Goal: Information Seeking & Learning: Learn about a topic

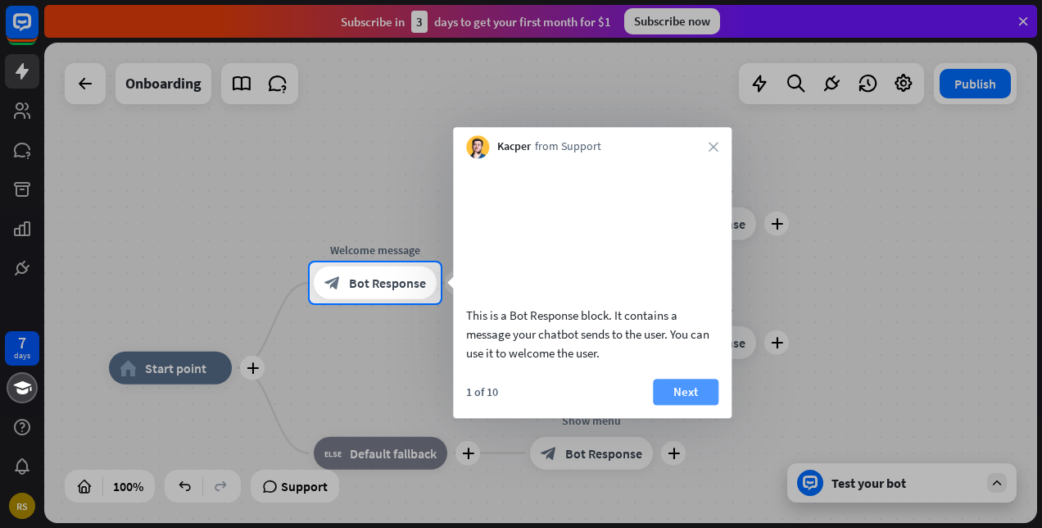
click at [687, 405] on button "Next" at bounding box center [686, 392] width 66 height 26
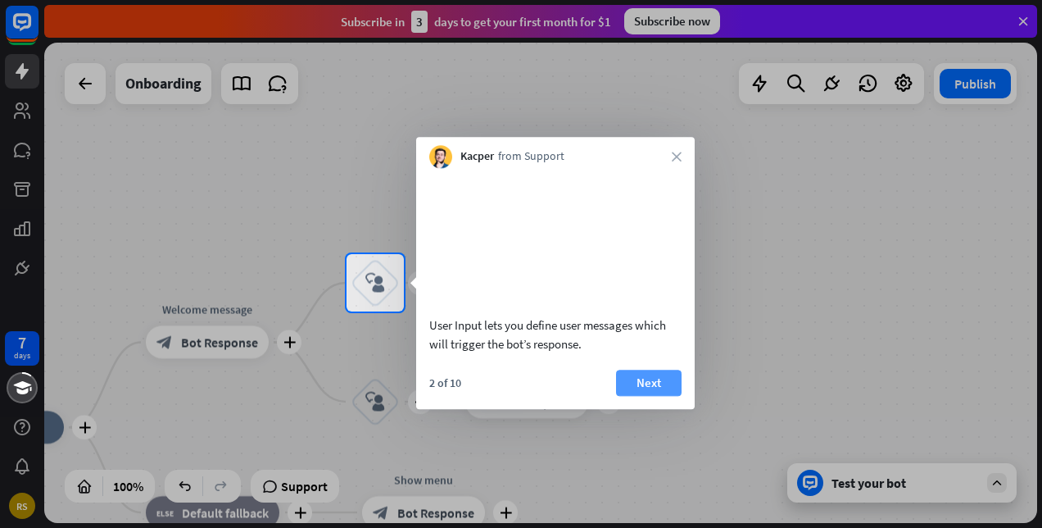
click at [652, 396] on button "Next" at bounding box center [649, 383] width 66 height 26
click at [652, 401] on div "plus home_2 Start point plus Welcome message block_bot_response Bot Response pl…" at bounding box center [540, 283] width 993 height 480
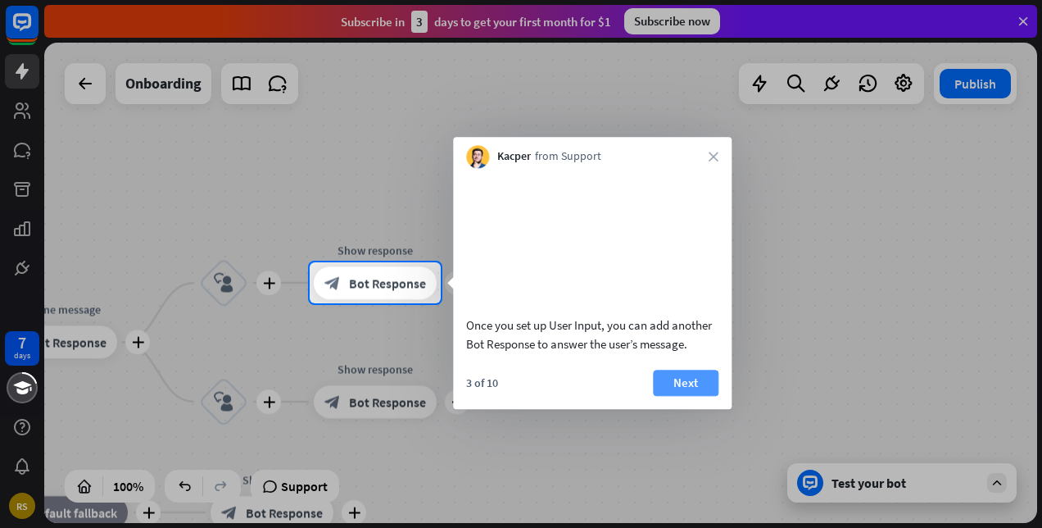
click at [693, 396] on button "Next" at bounding box center [686, 383] width 66 height 26
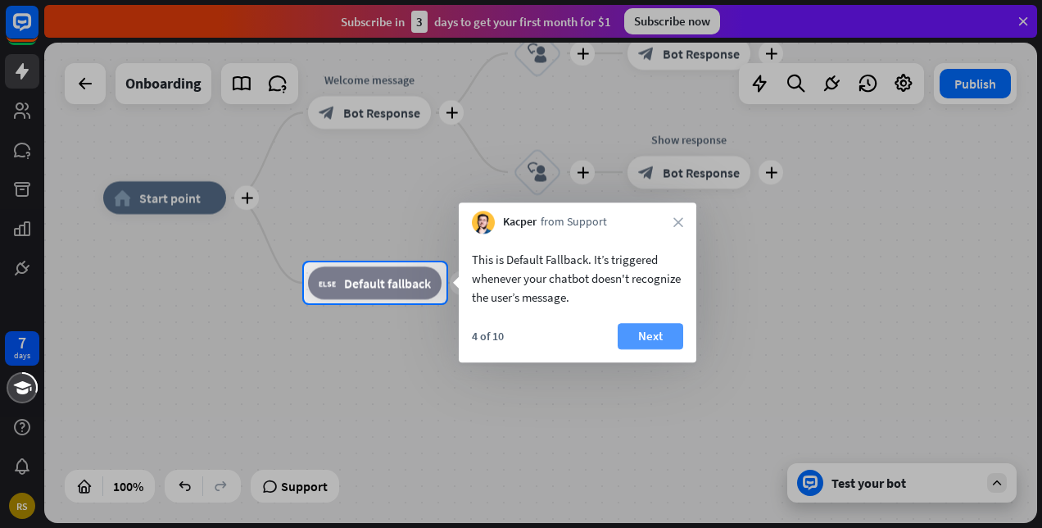
click at [635, 331] on button "Next" at bounding box center [651, 336] width 66 height 26
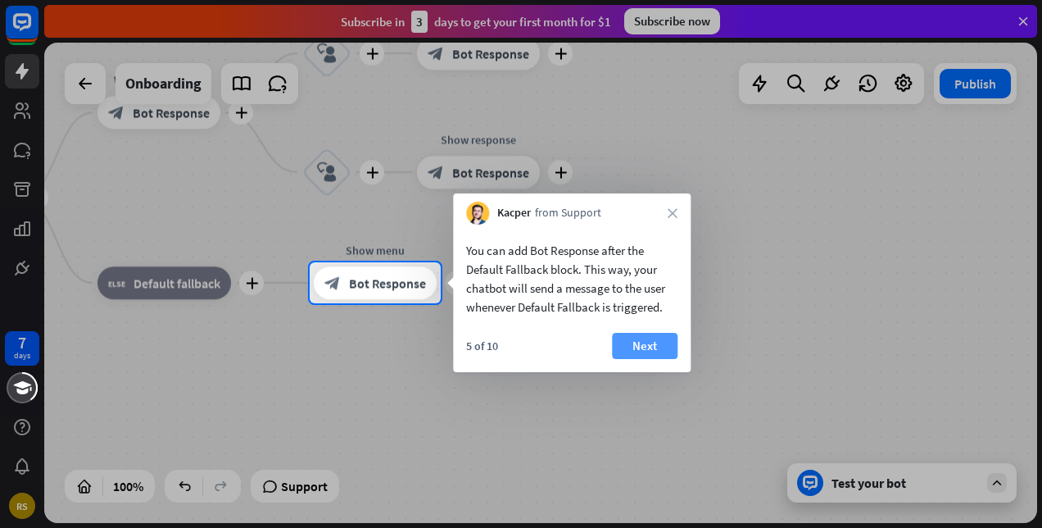
click at [635, 349] on button "Next" at bounding box center [645, 346] width 66 height 26
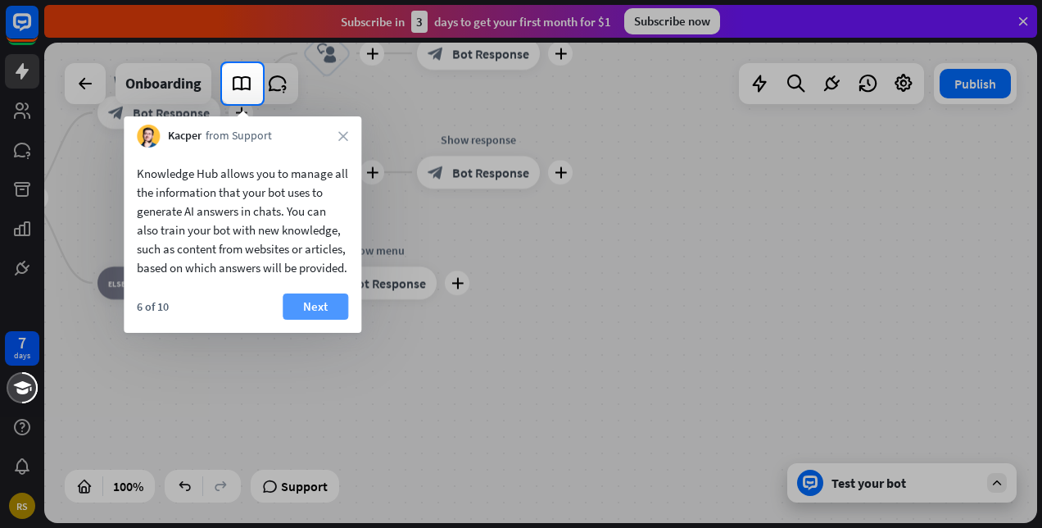
click at [308, 320] on button "Next" at bounding box center [316, 306] width 66 height 26
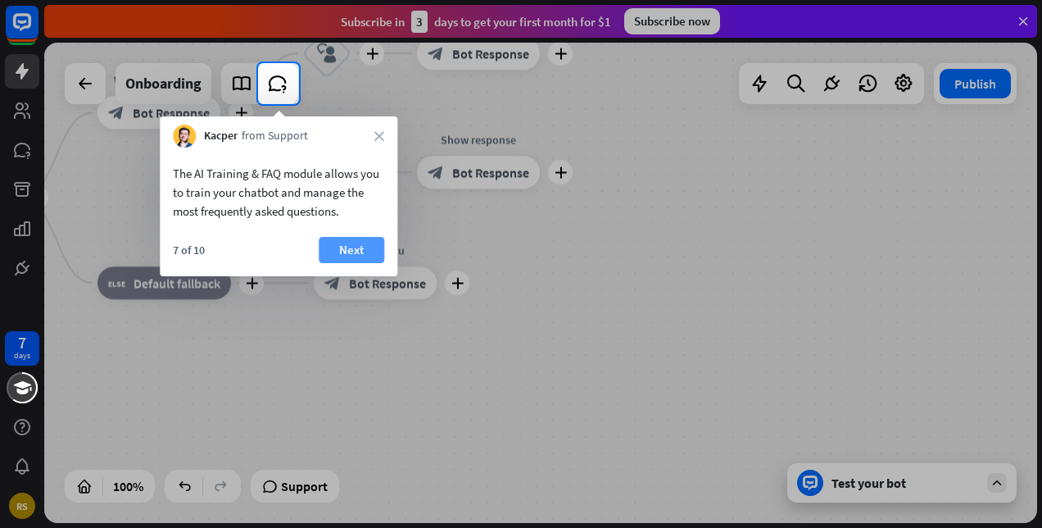
click at [355, 254] on button "Next" at bounding box center [352, 250] width 66 height 26
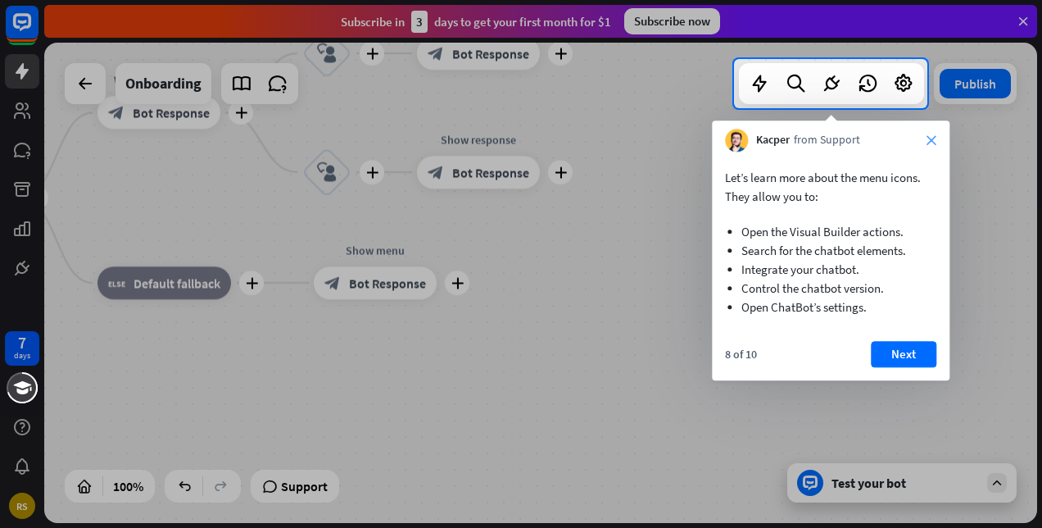
click at [933, 143] on icon "close" at bounding box center [932, 140] width 10 height 10
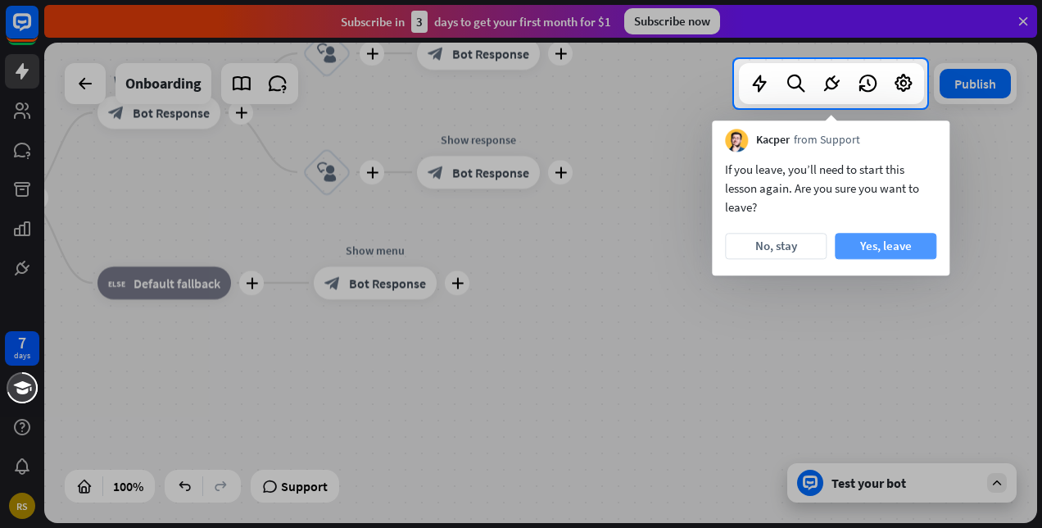
click at [898, 249] on button "Yes, leave" at bounding box center [886, 246] width 102 height 26
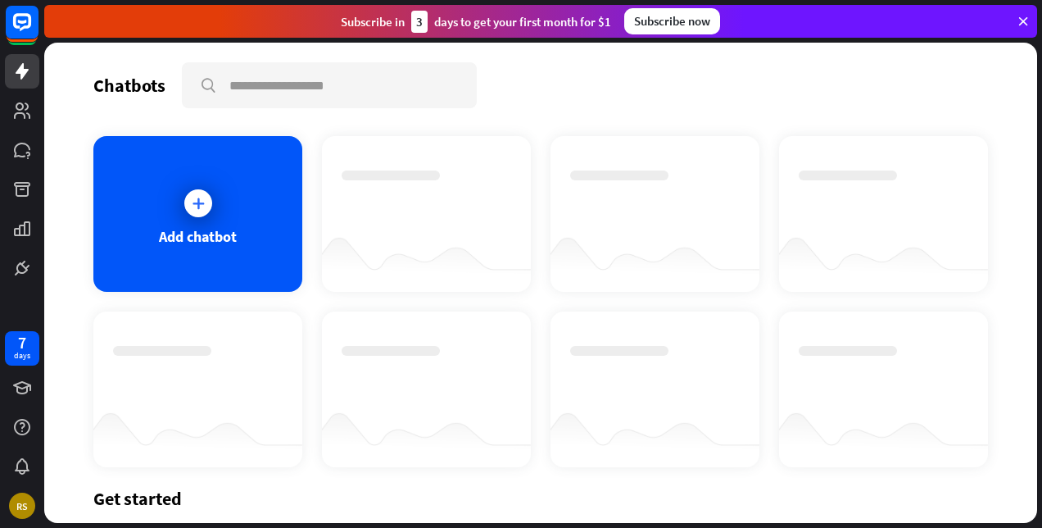
click at [437, 234] on div at bounding box center [426, 259] width 209 height 63
click at [25, 111] on icon at bounding box center [22, 111] width 20 height 20
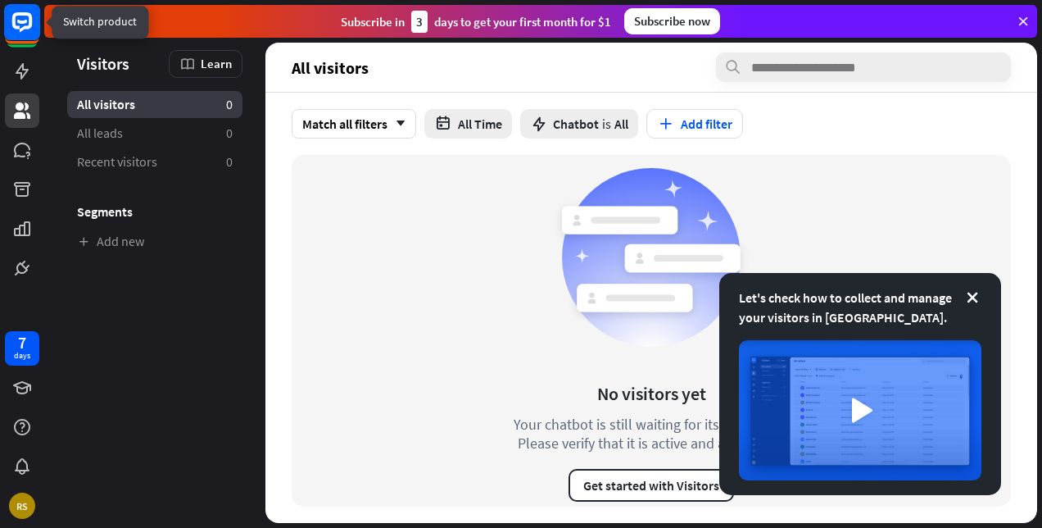
click at [17, 18] on rect at bounding box center [22, 22] width 36 height 36
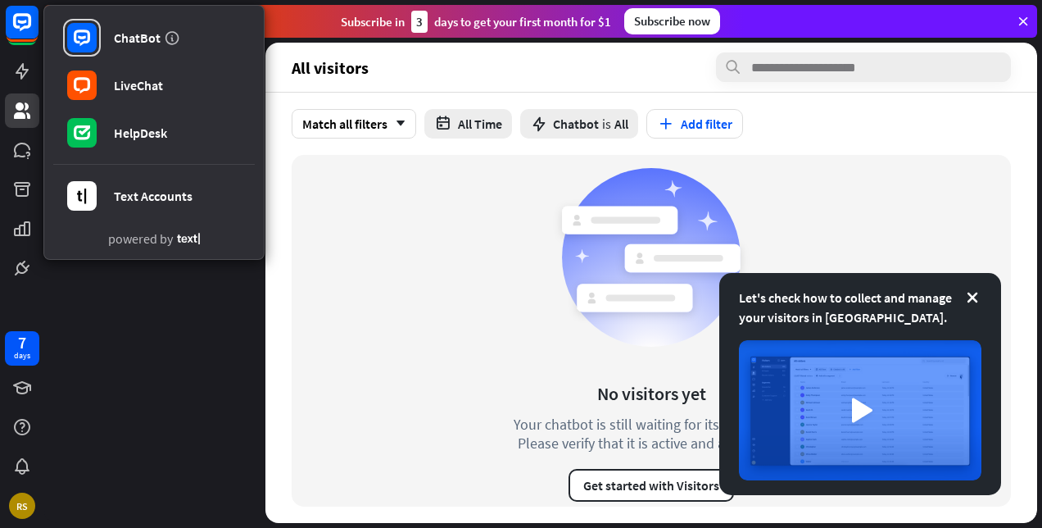
click at [1024, 26] on icon at bounding box center [1023, 21] width 15 height 15
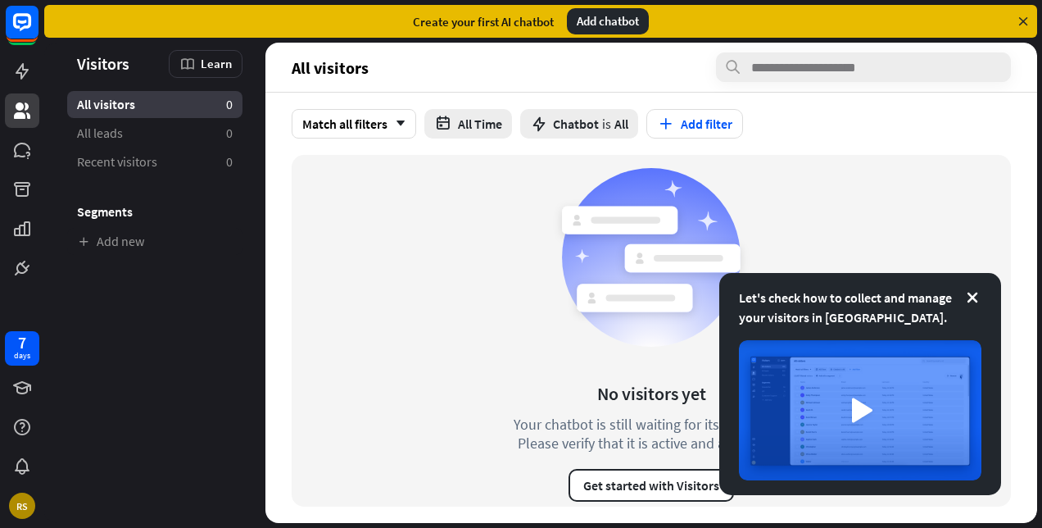
click at [1024, 26] on icon at bounding box center [1023, 21] width 15 height 15
